Goal: Transaction & Acquisition: Obtain resource

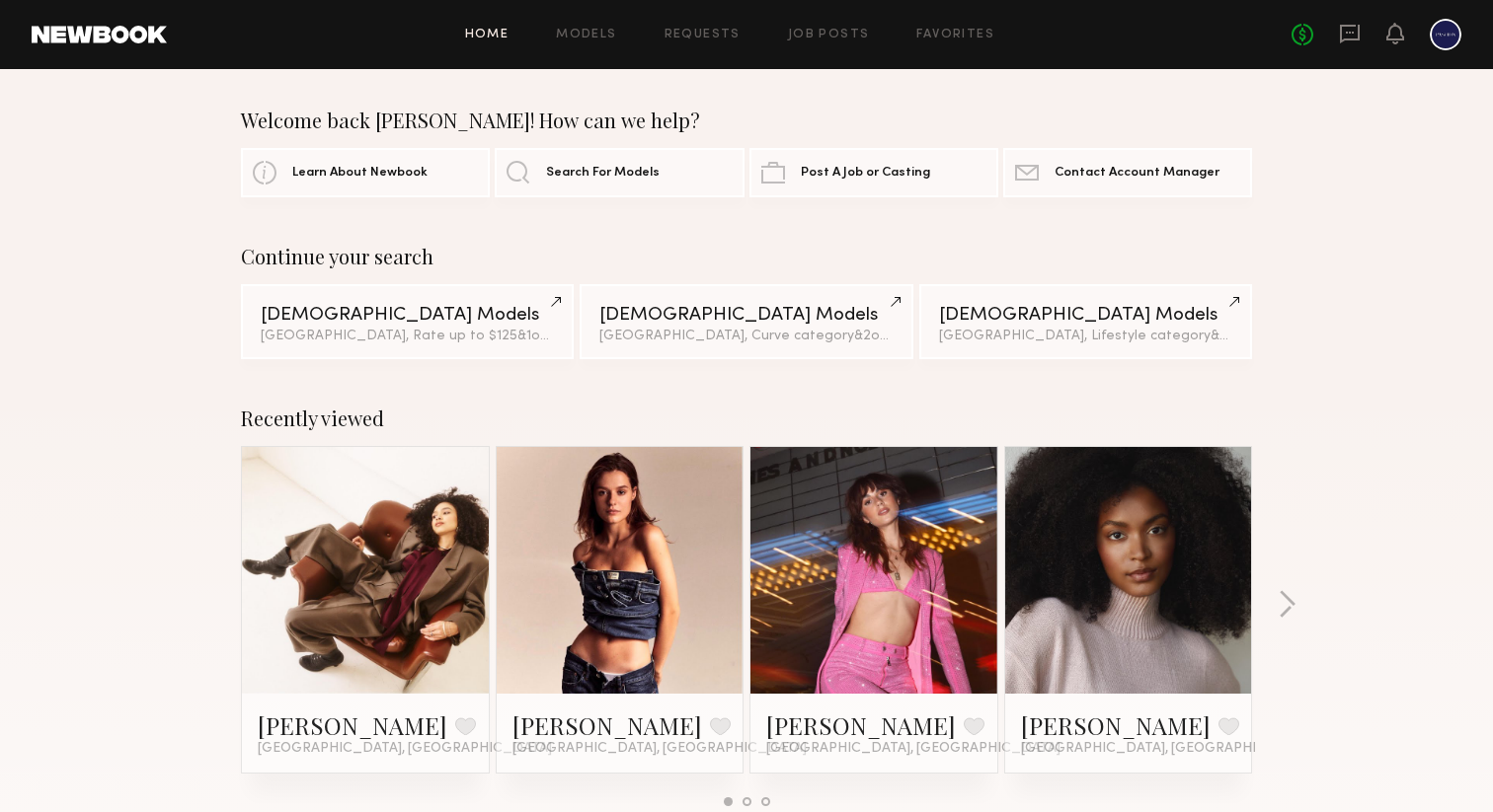
click at [1378, 33] on div "No fees up to $5,000" at bounding box center [1376, 35] width 169 height 32
click at [1387, 33] on icon at bounding box center [1395, 34] width 18 height 22
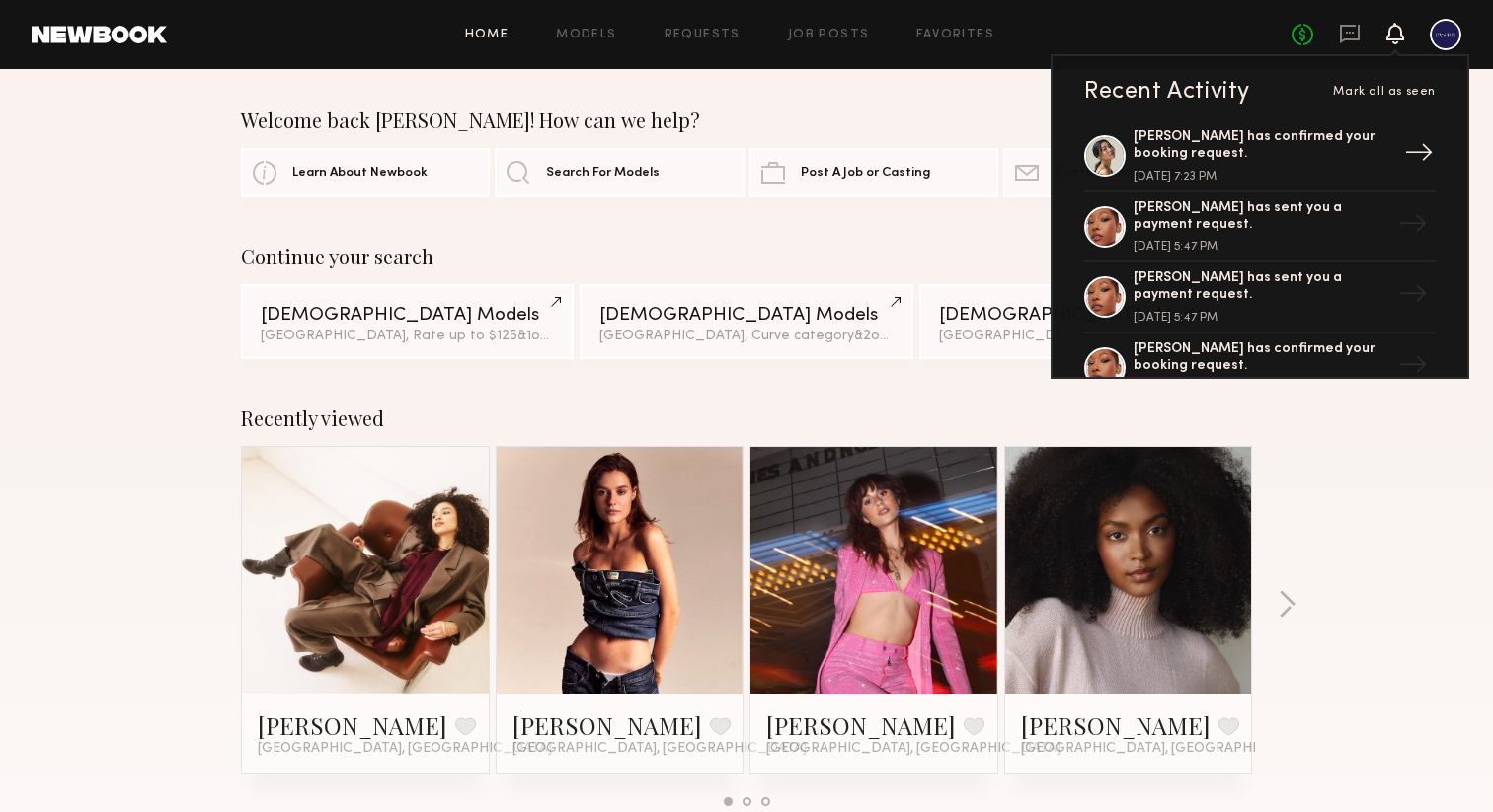
scroll to position [503, 0]
click at [1102, 228] on div at bounding box center [1105, 226] width 42 height 42
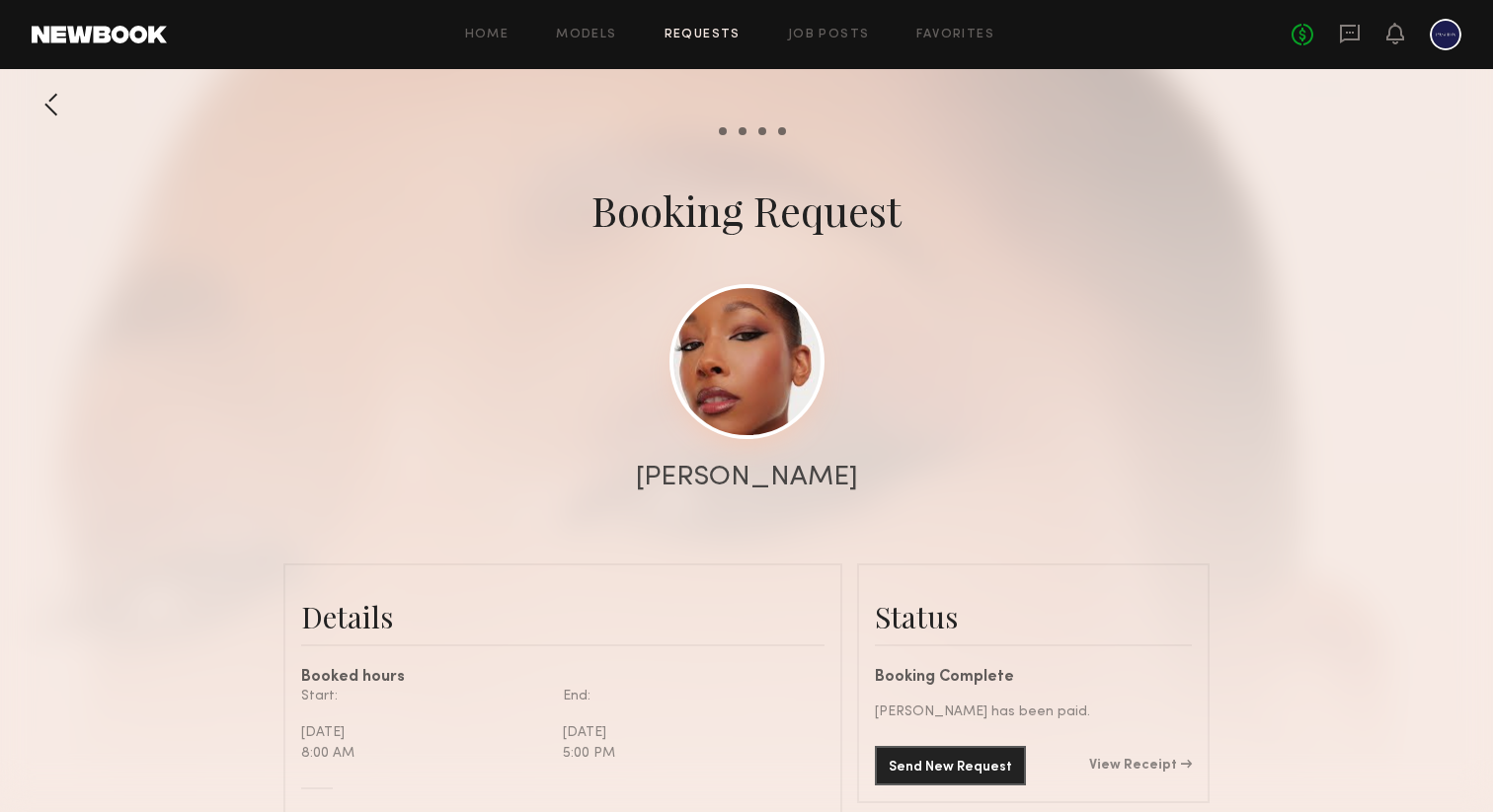
scroll to position [2807, 0]
click at [769, 363] on link at bounding box center [747, 362] width 155 height 155
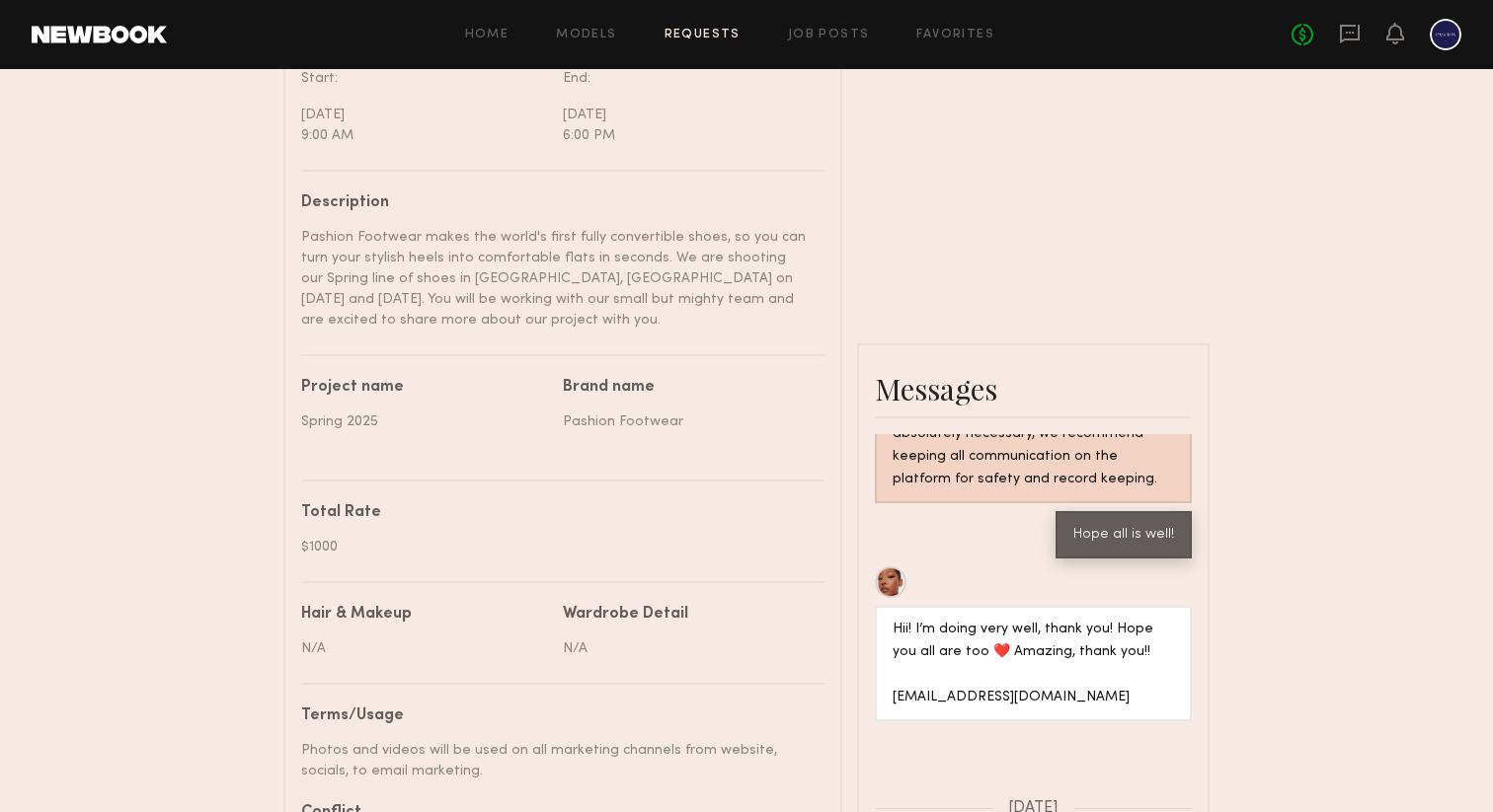
scroll to position [764, 0]
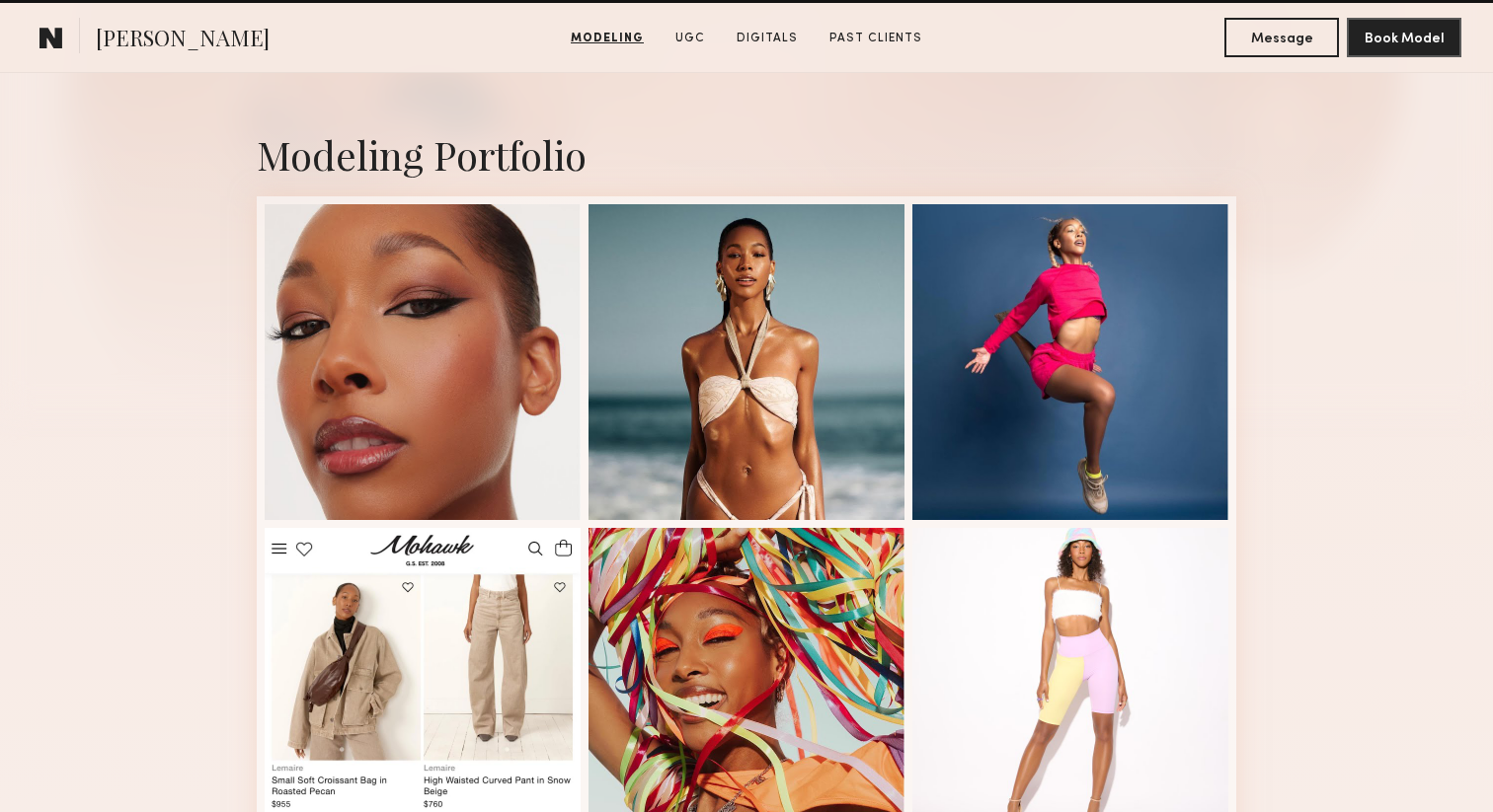
scroll to position [279, 0]
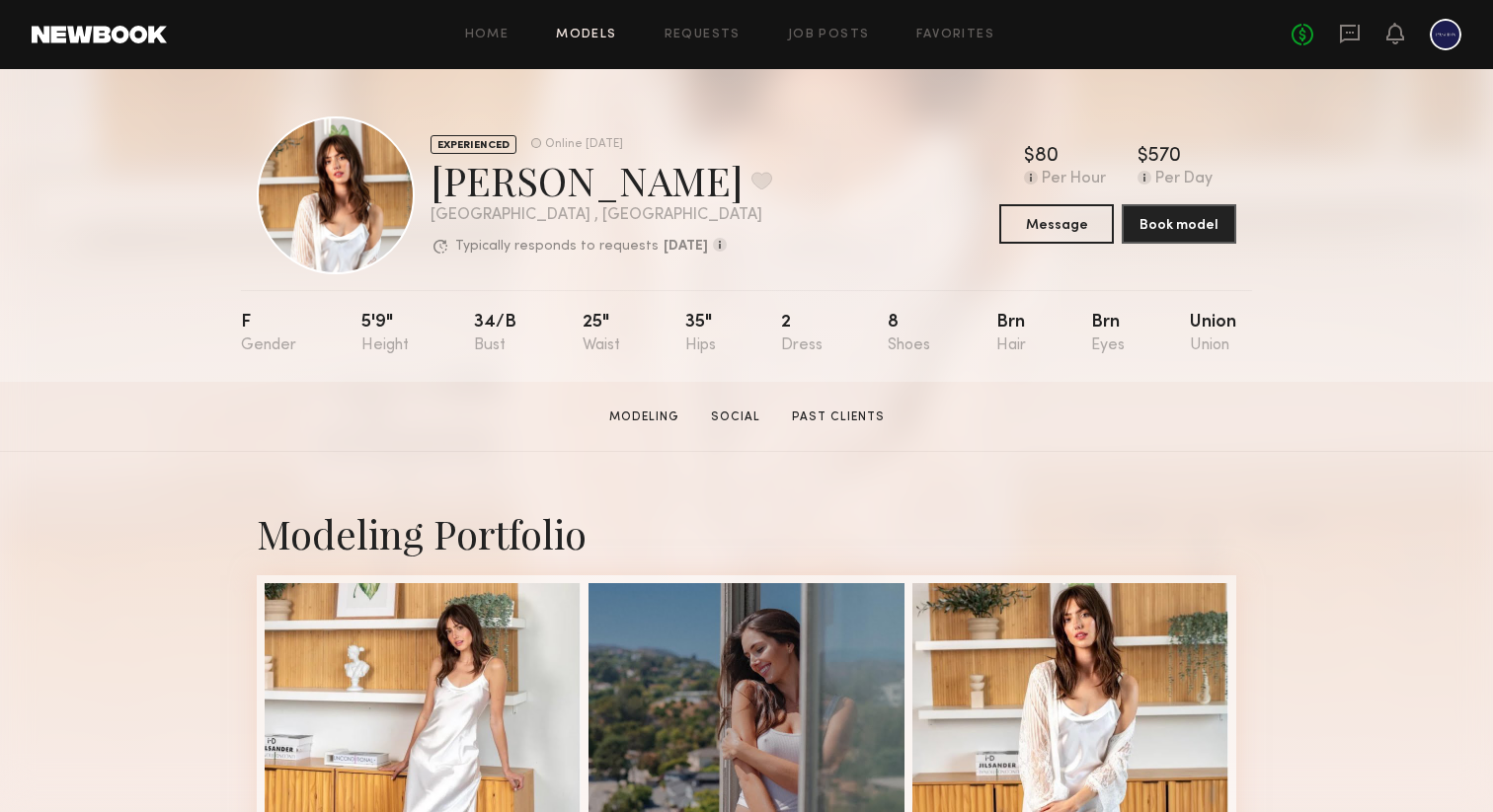
click at [567, 29] on link "Models" at bounding box center [586, 35] width 60 height 13
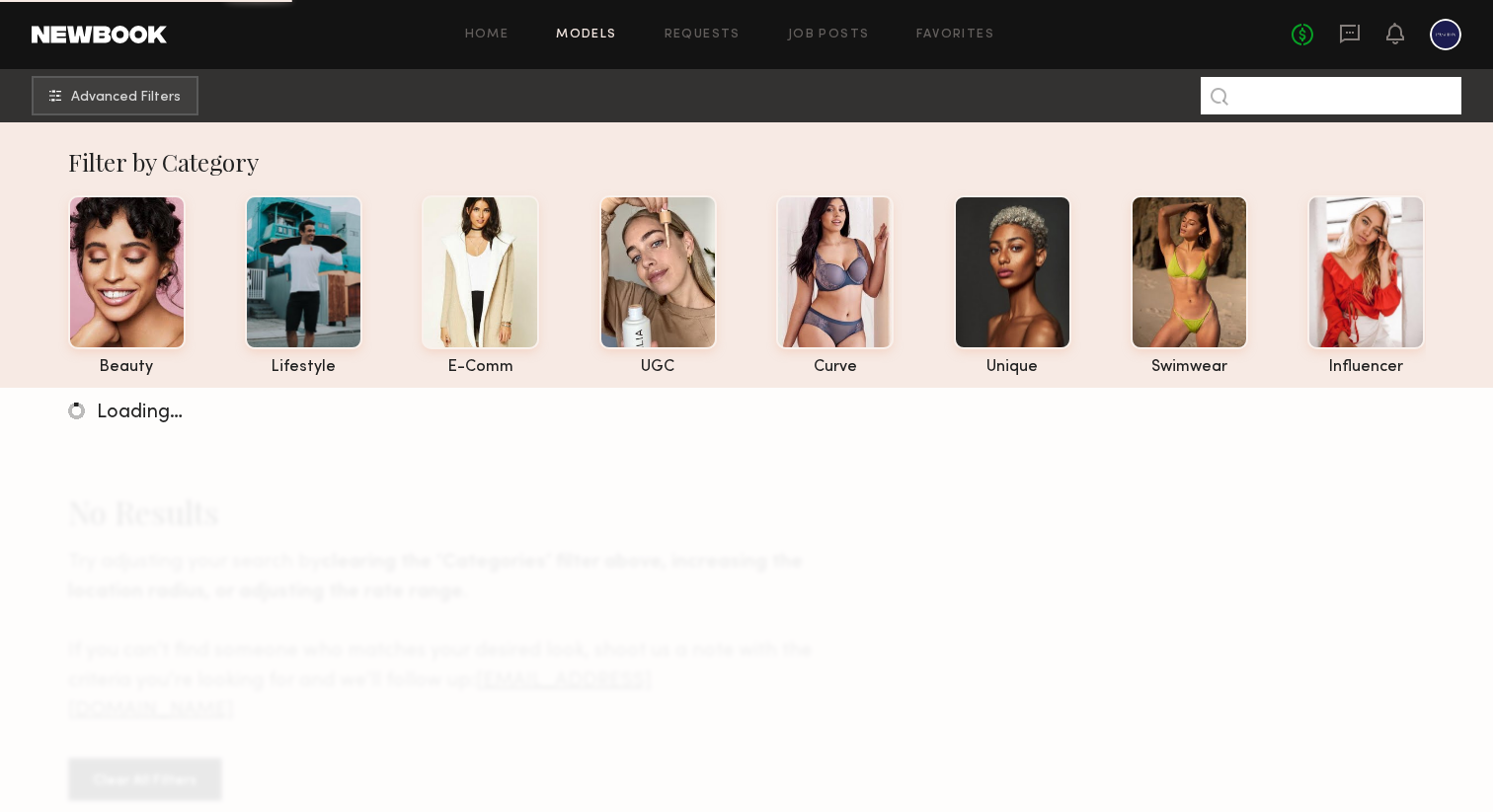
click at [1282, 102] on input at bounding box center [1332, 96] width 261 height 38
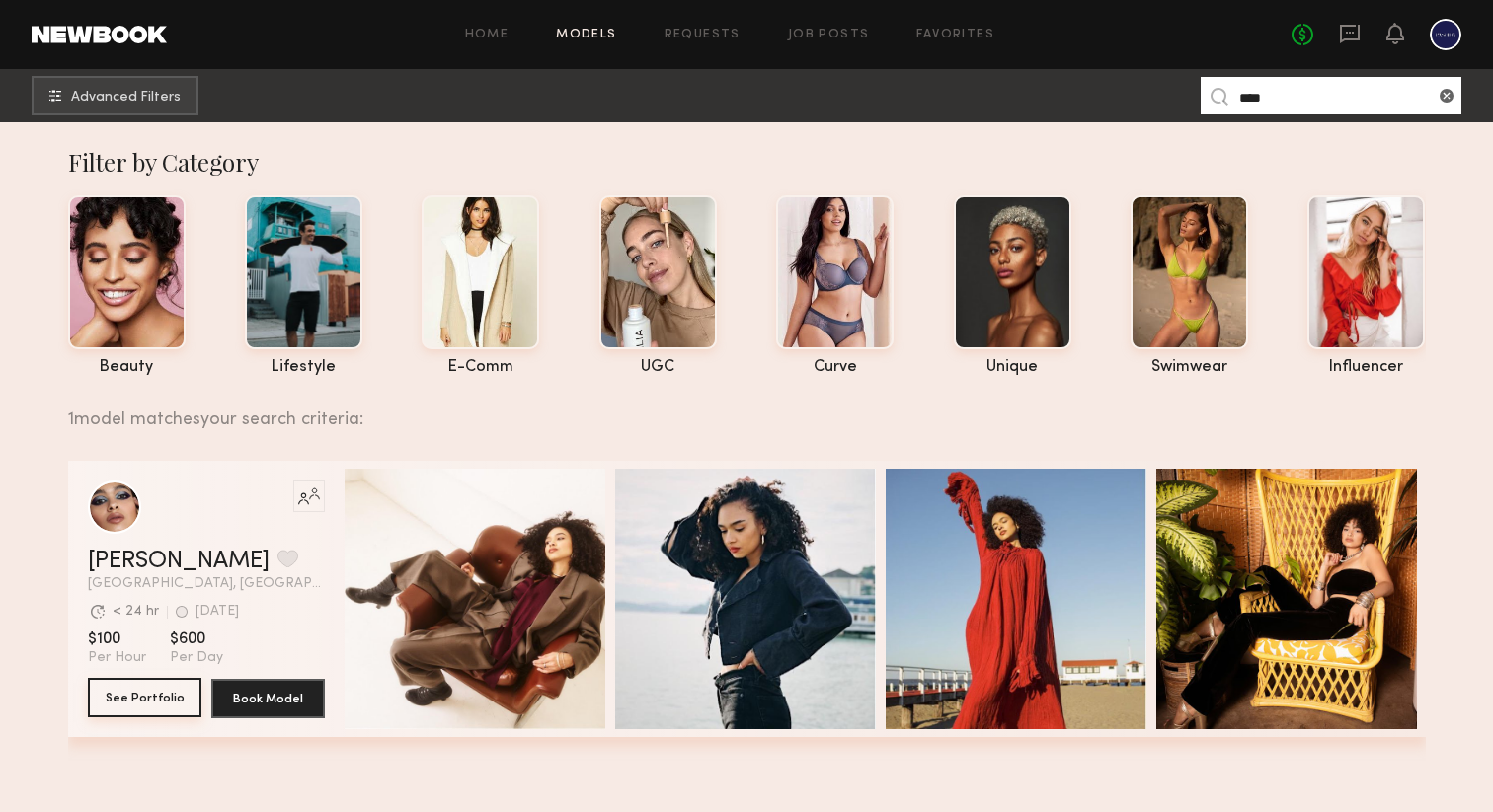
type input "****"
click at [161, 688] on button "See Portfolio" at bounding box center [145, 698] width 114 height 40
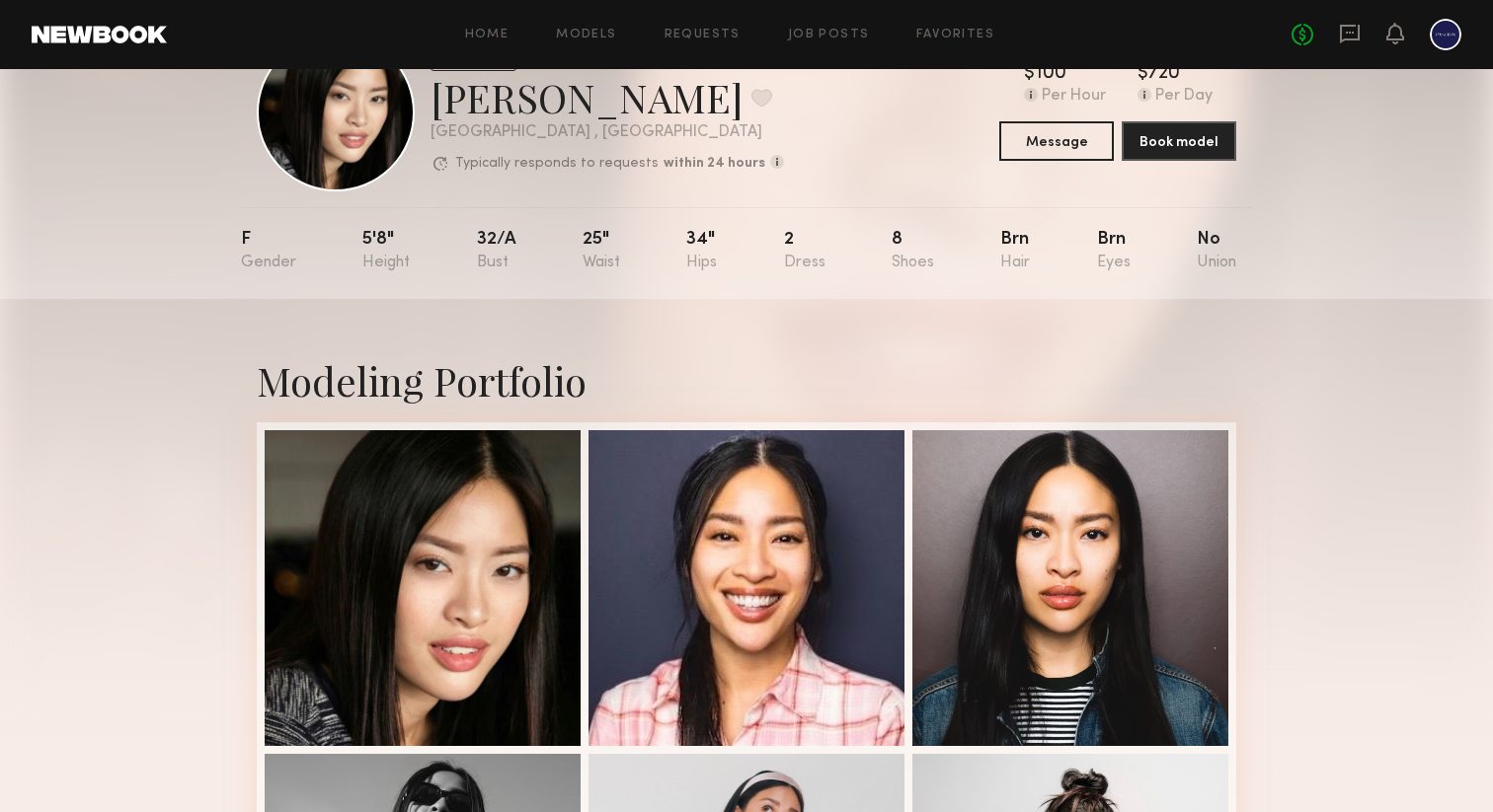
scroll to position [90, 0]
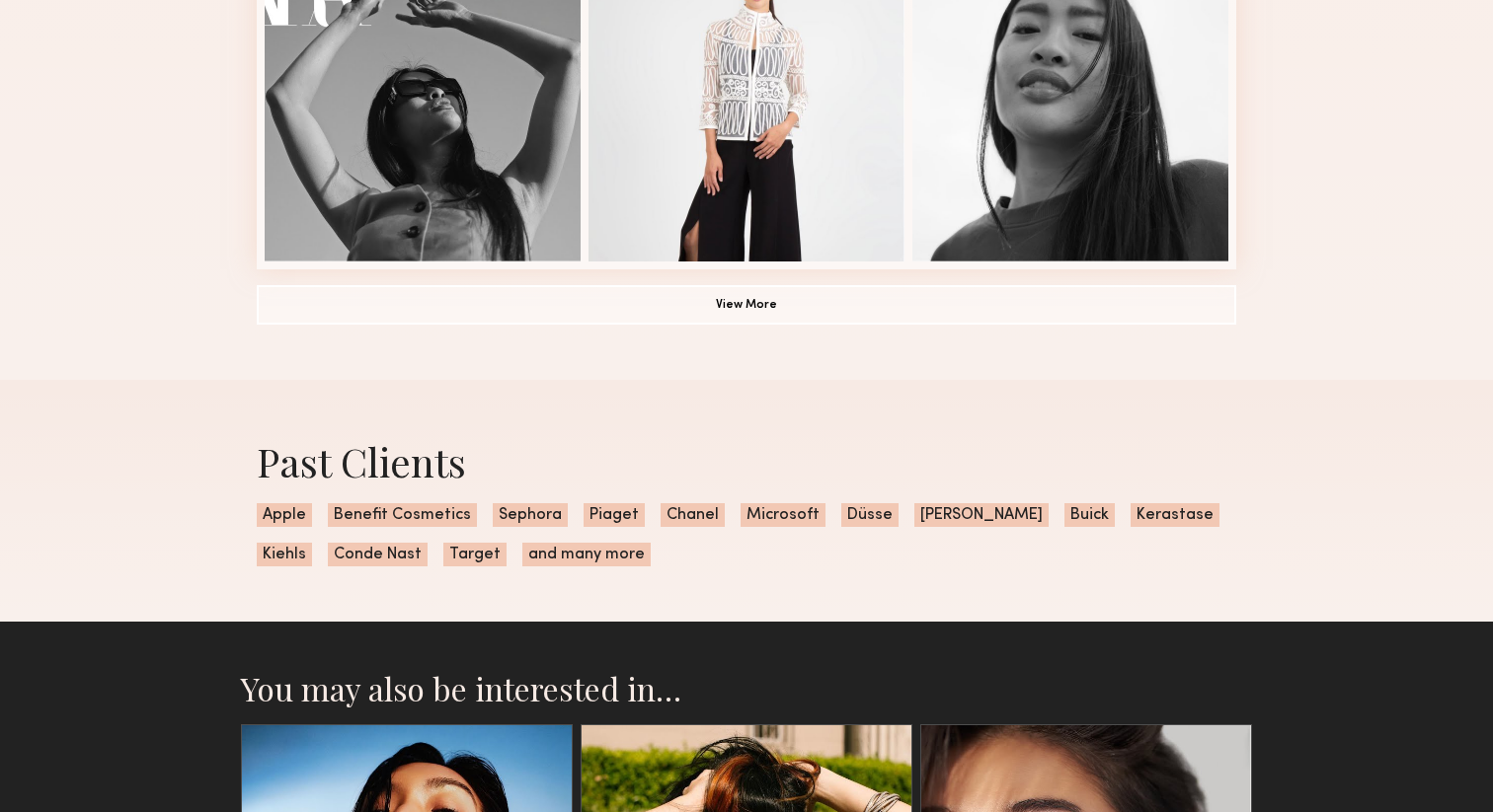
scroll to position [1540, 0]
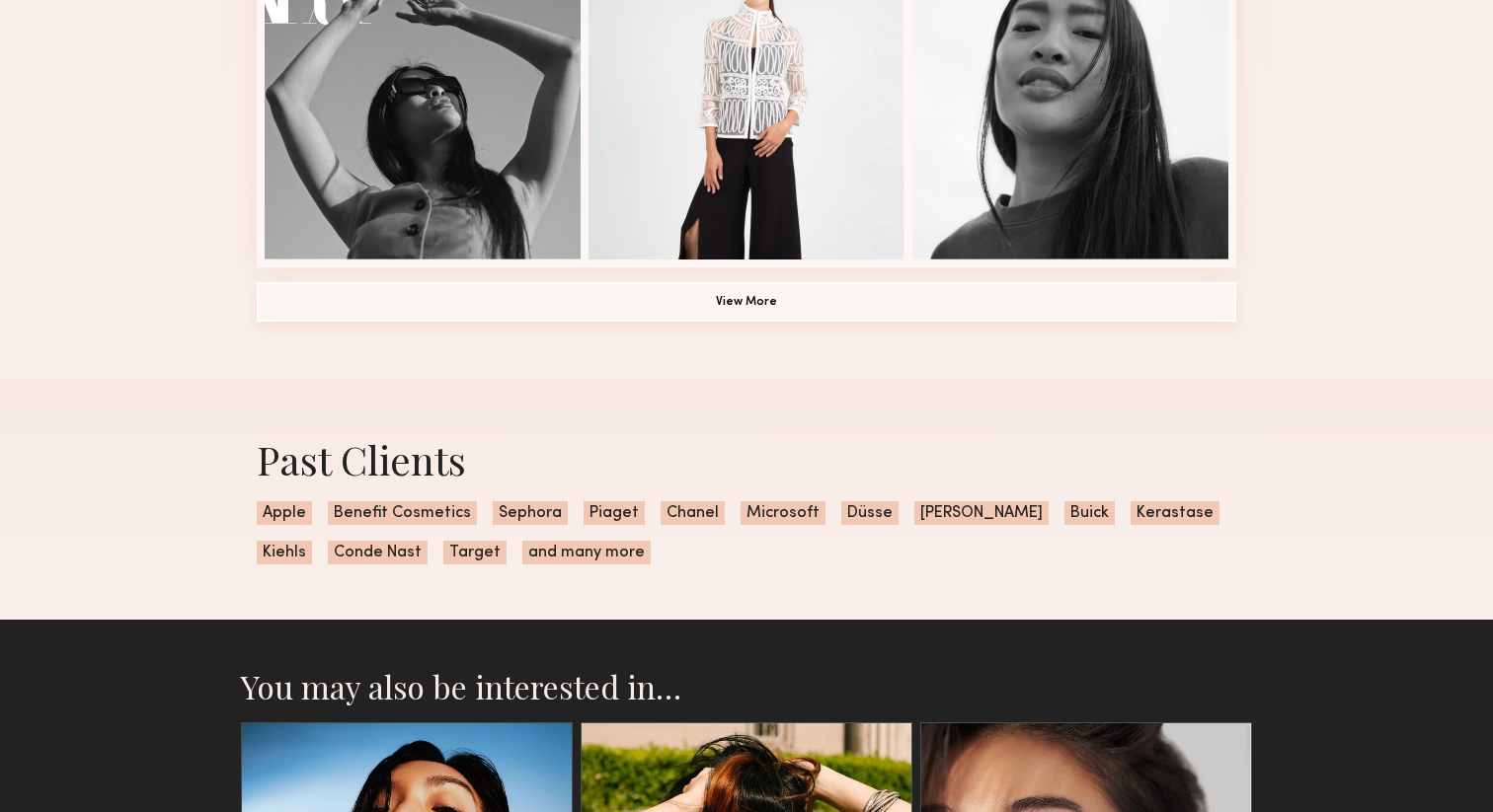
click at [793, 313] on button "View More" at bounding box center [746, 302] width 980 height 40
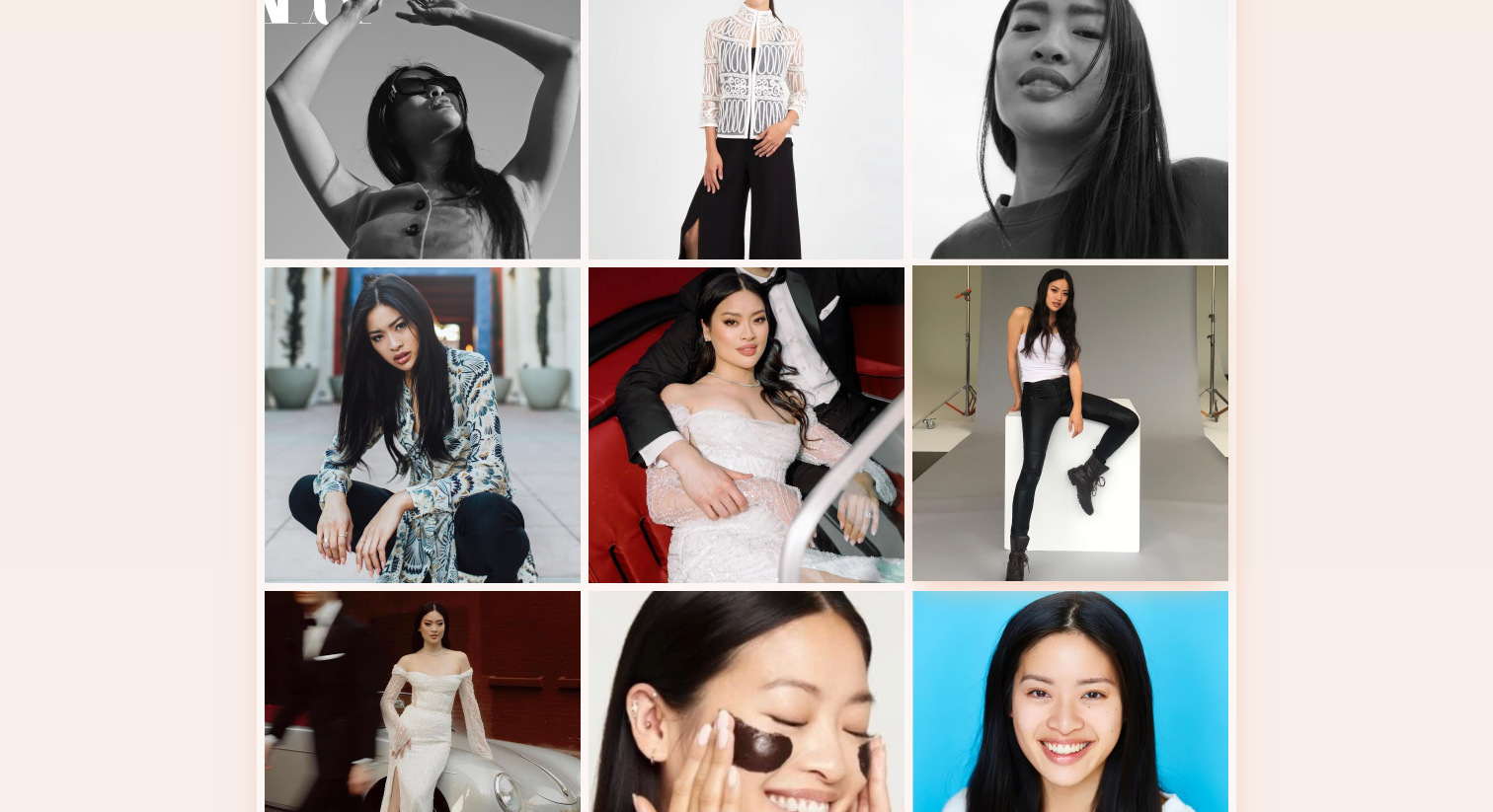
click at [1030, 366] on div at bounding box center [1069, 422] width 316 height 316
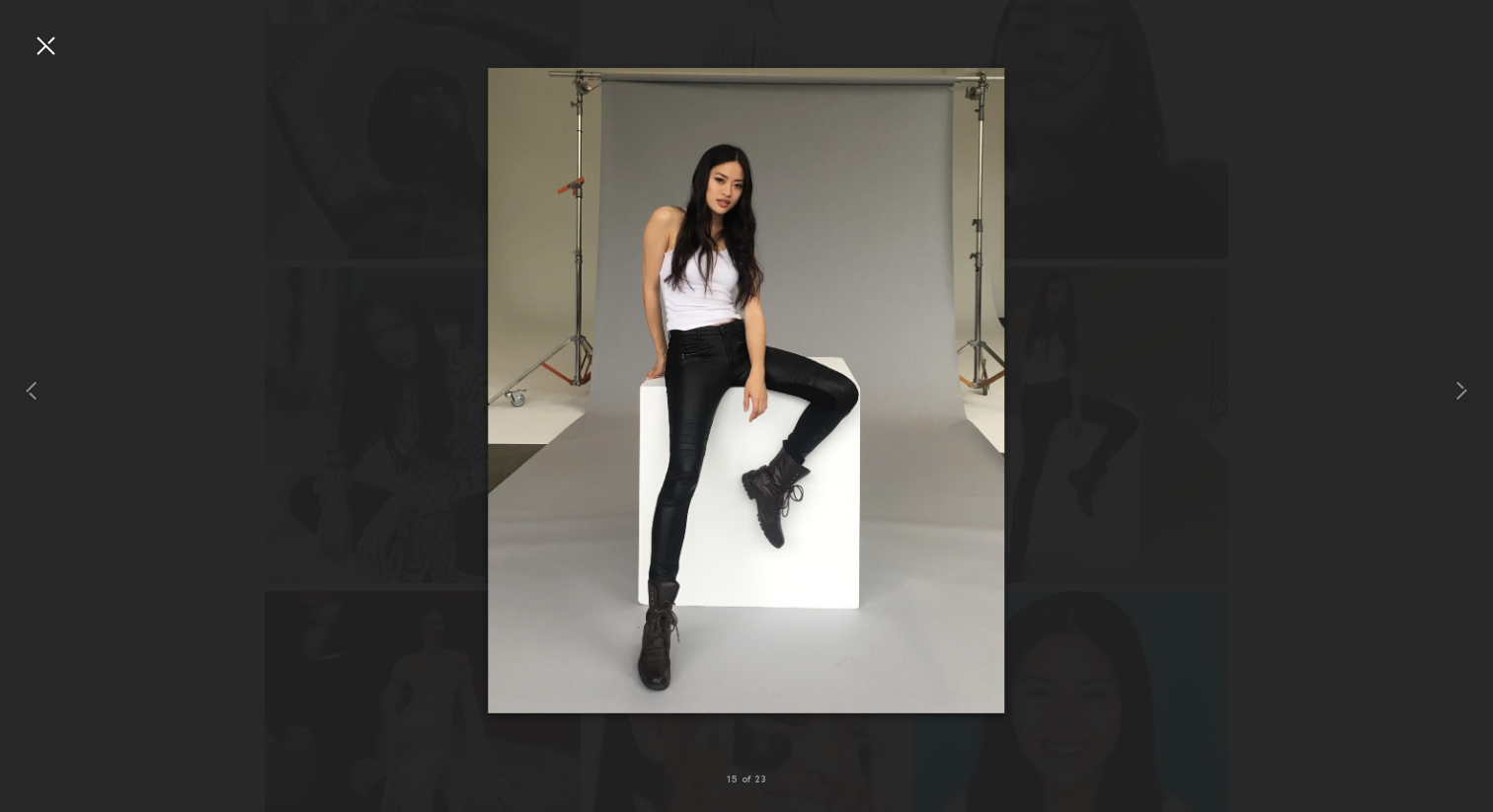
click at [41, 48] on div at bounding box center [46, 46] width 32 height 32
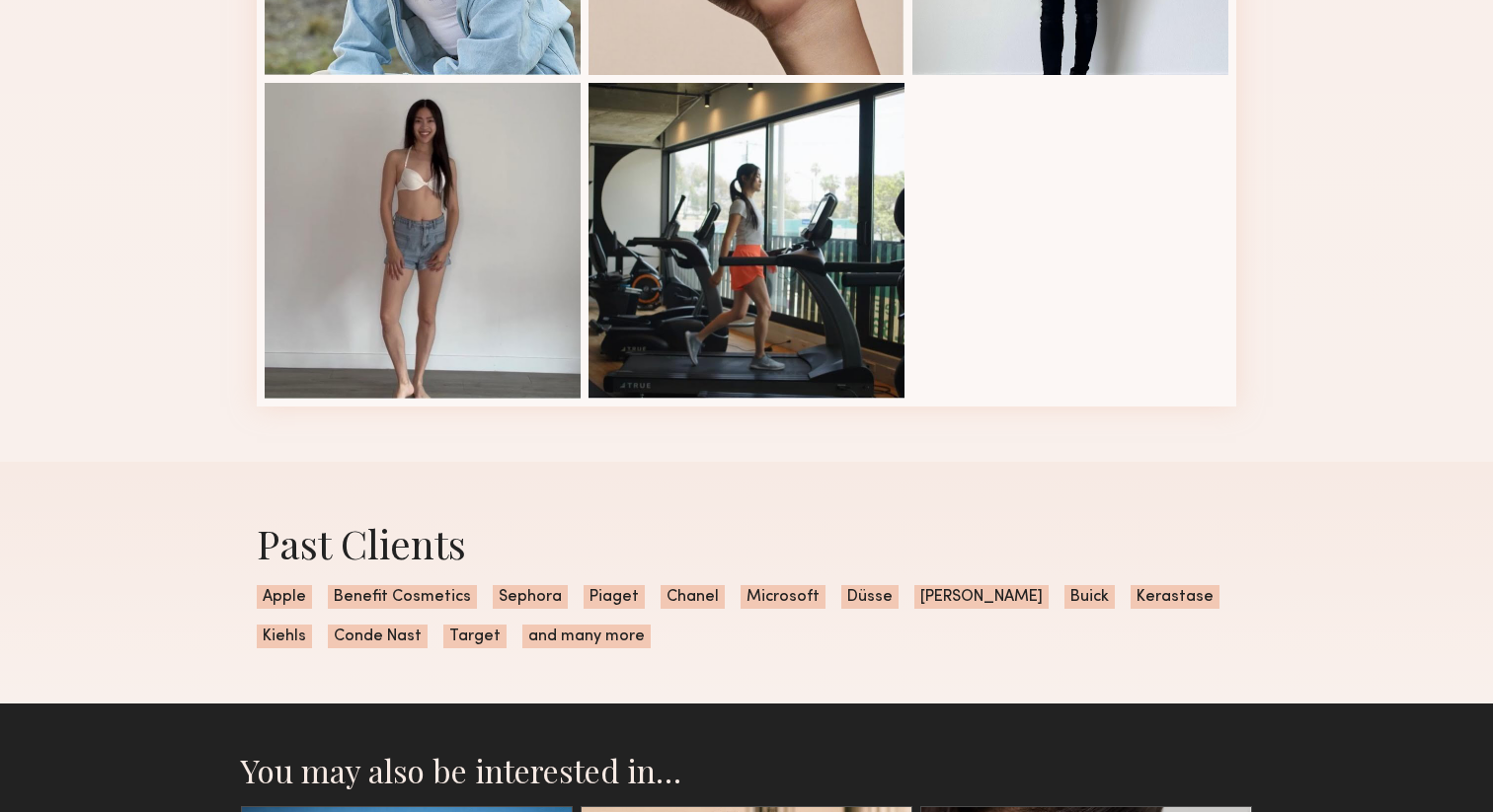
scroll to position [2687, 0]
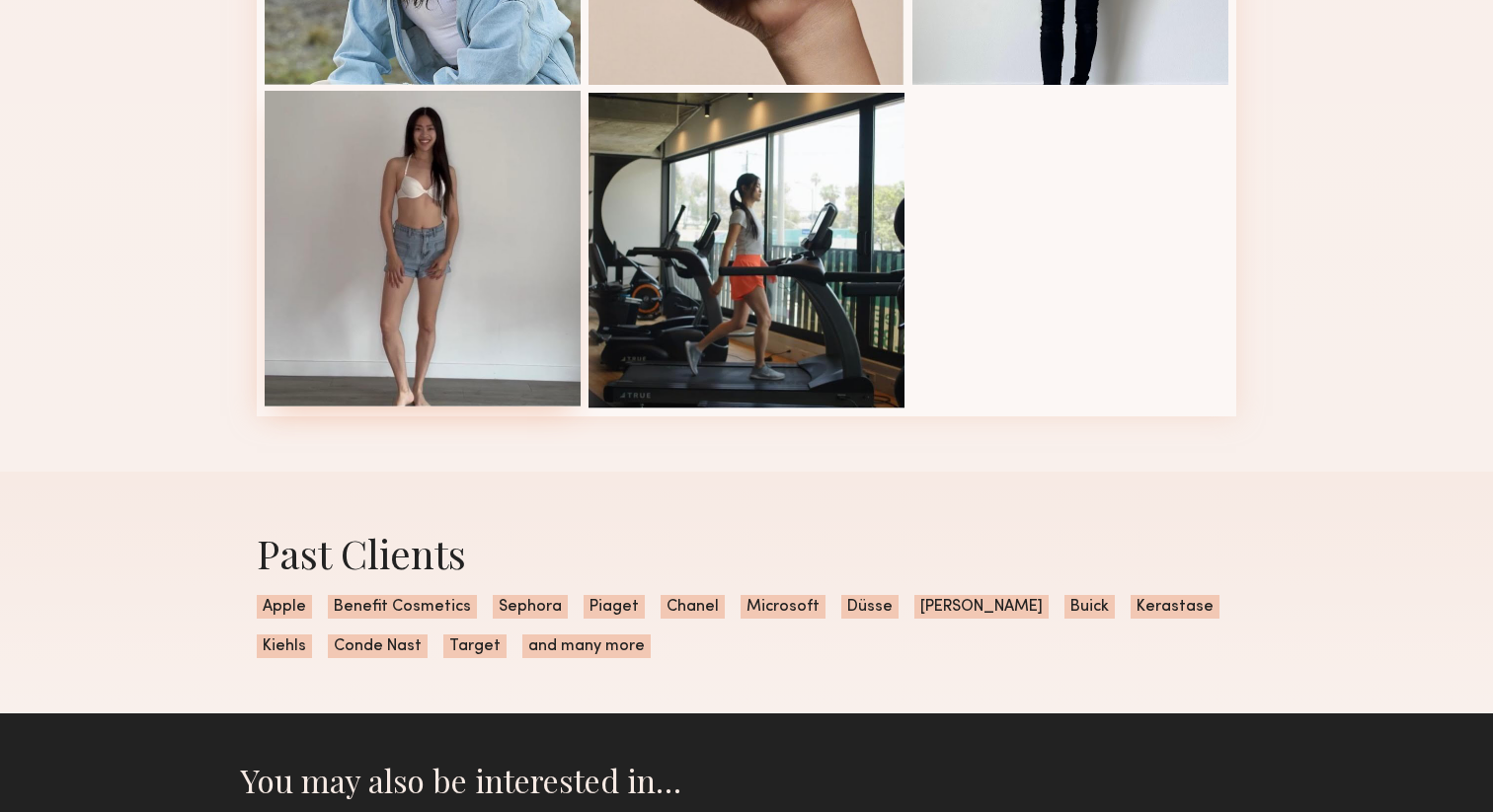
click at [305, 243] on div at bounding box center [422, 248] width 316 height 316
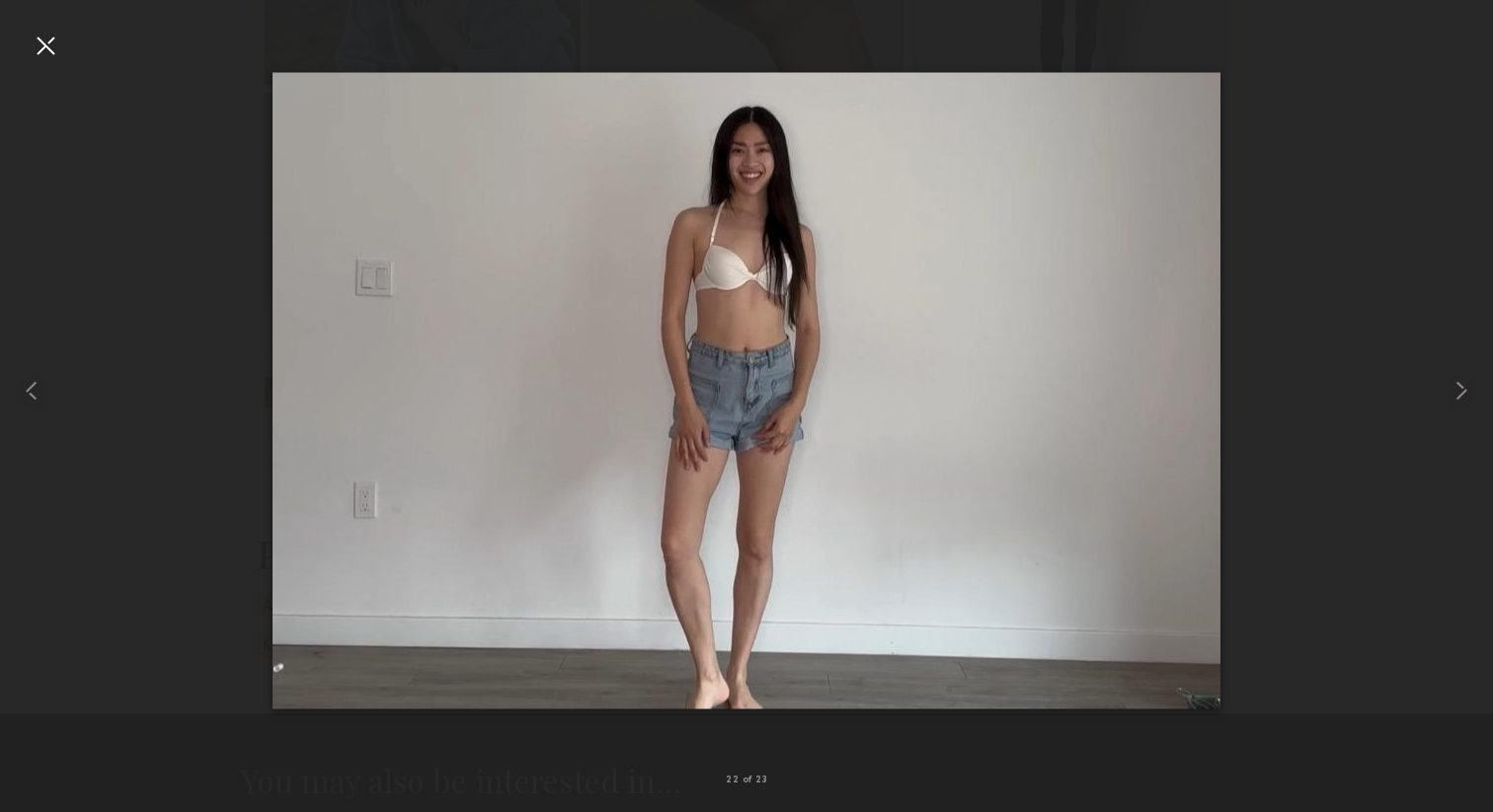
click at [44, 50] on div at bounding box center [46, 46] width 32 height 32
